Goal: Information Seeking & Learning: Learn about a topic

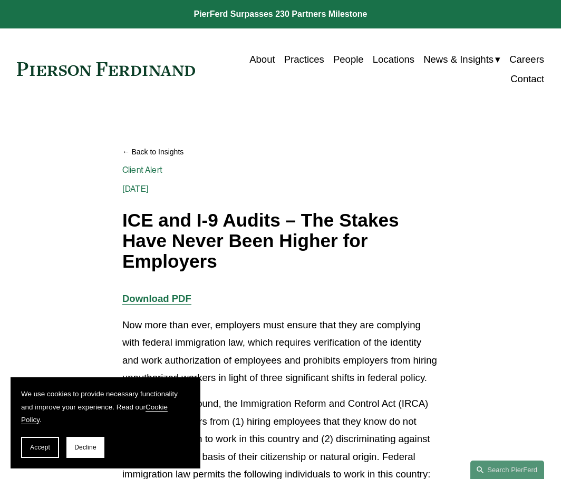
click at [34, 424] on link "Cookie Policy" at bounding box center [94, 413] width 147 height 21
click at [38, 450] on span "Accept" at bounding box center [40, 447] width 20 height 7
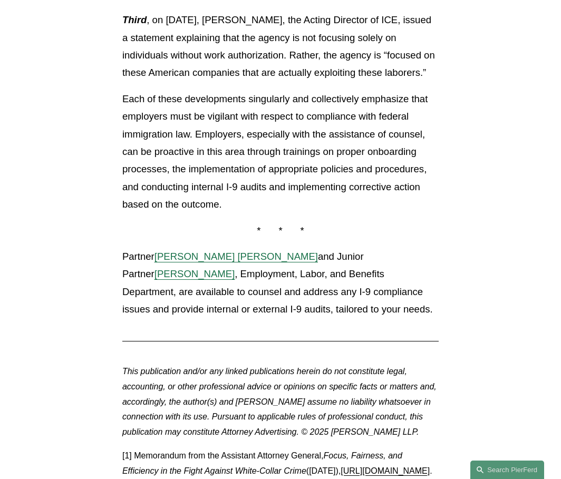
scroll to position [1203, 0]
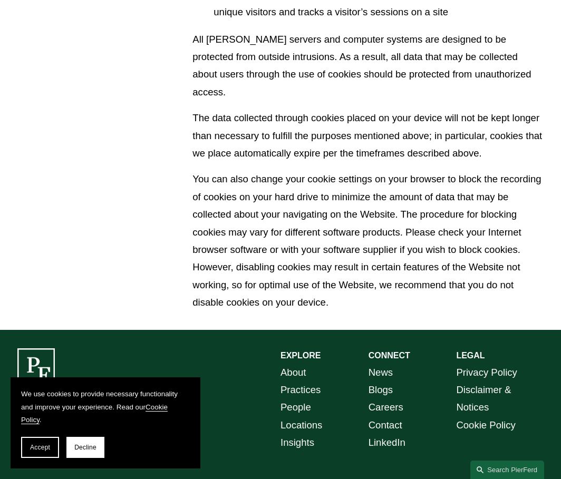
scroll to position [726, 0]
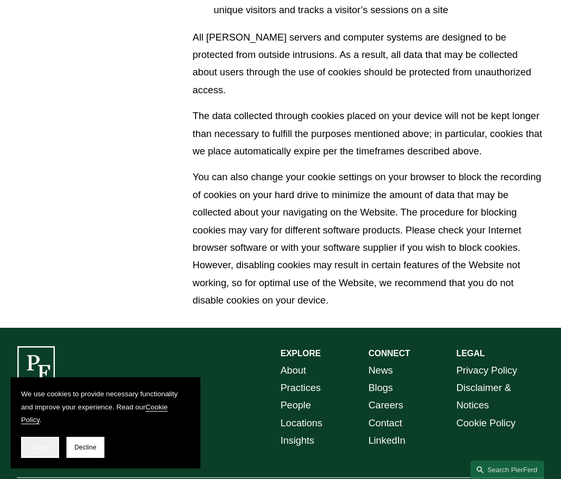
click at [26, 452] on button "Accept" at bounding box center [40, 447] width 38 height 21
